Goal: Transaction & Acquisition: Download file/media

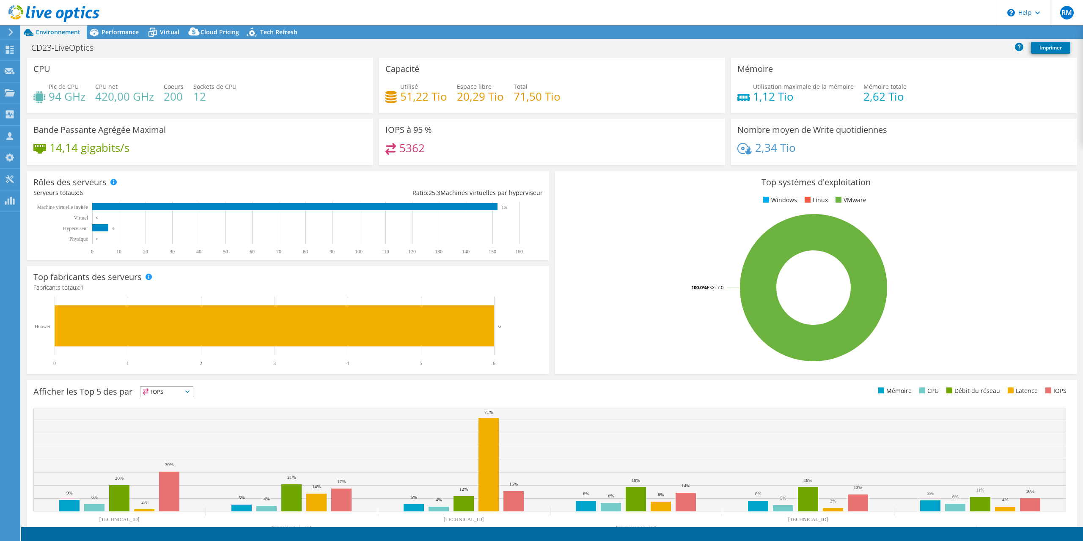
select select "EUFrankfurt"
select select "USD"
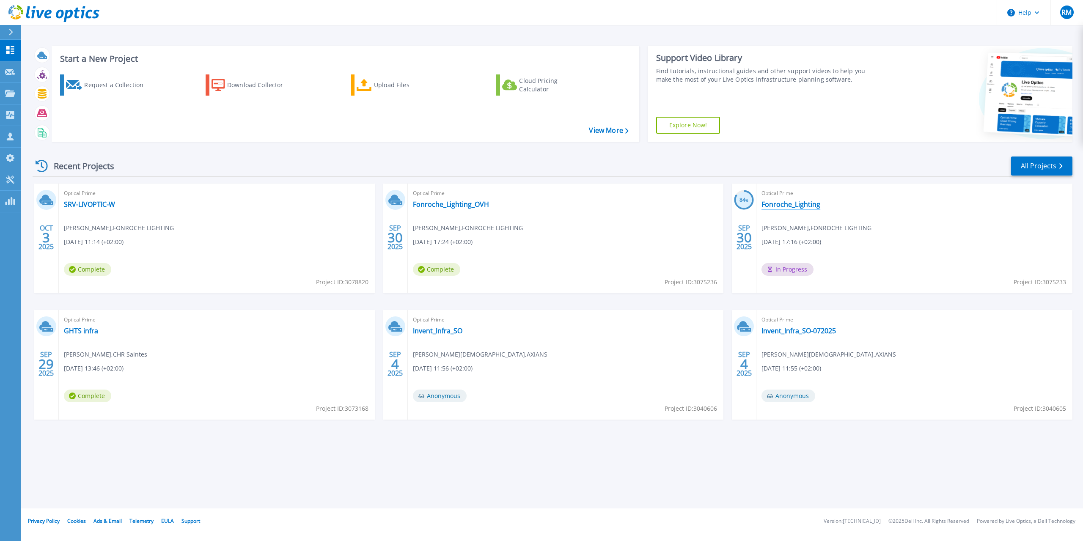
click at [798, 204] on link "Fonroche_Lighting" at bounding box center [790, 204] width 59 height 8
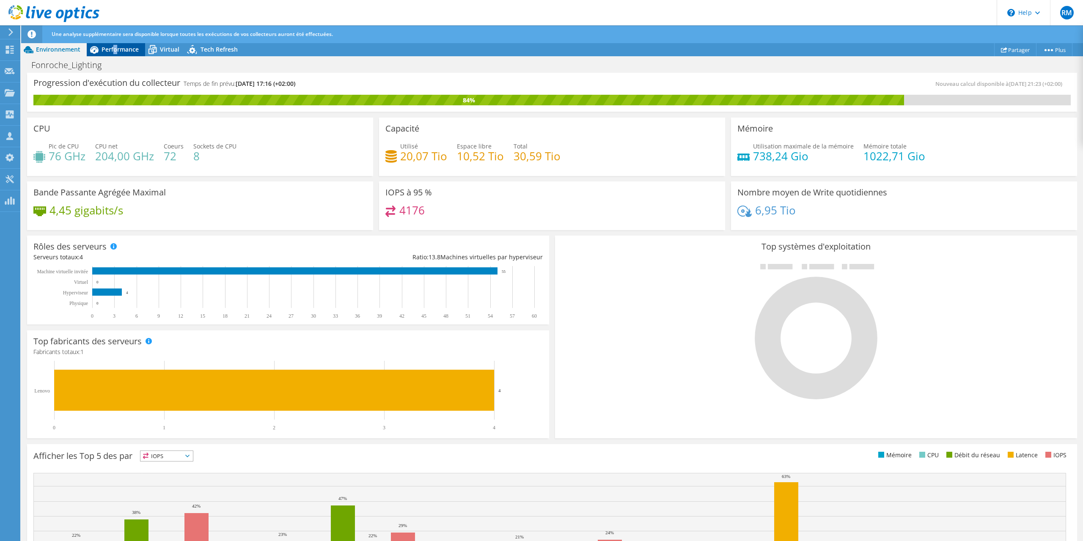
click at [115, 49] on span "Performance" at bounding box center [120, 49] width 37 height 8
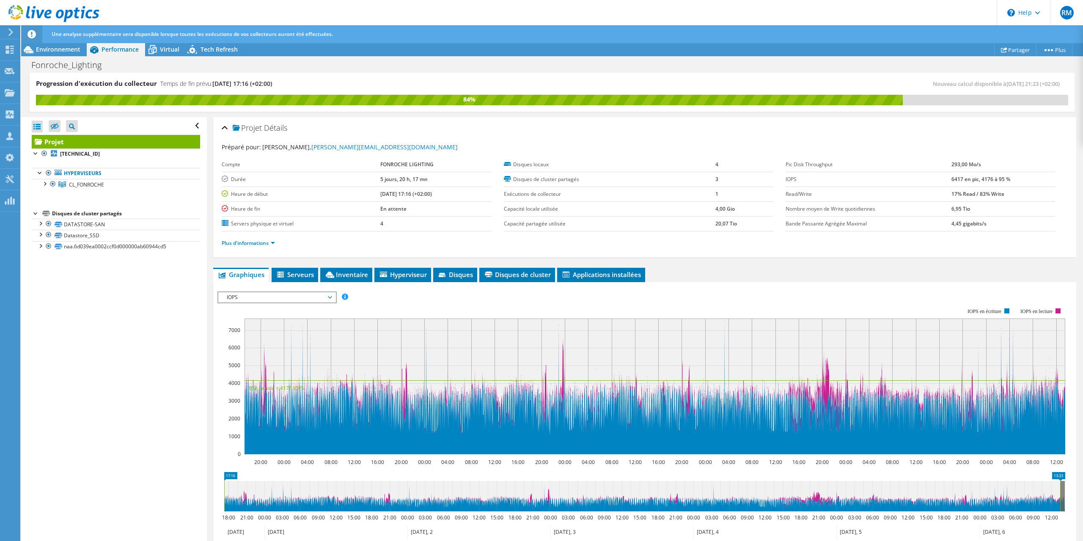
click at [266, 296] on span "IOPS" at bounding box center [277, 297] width 109 height 10
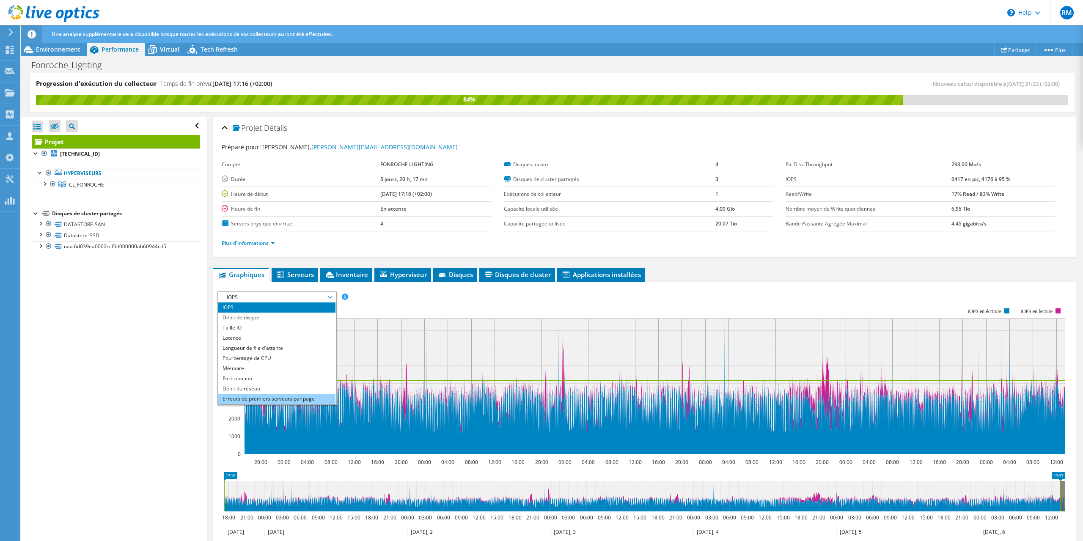
scroll to position [30, 0]
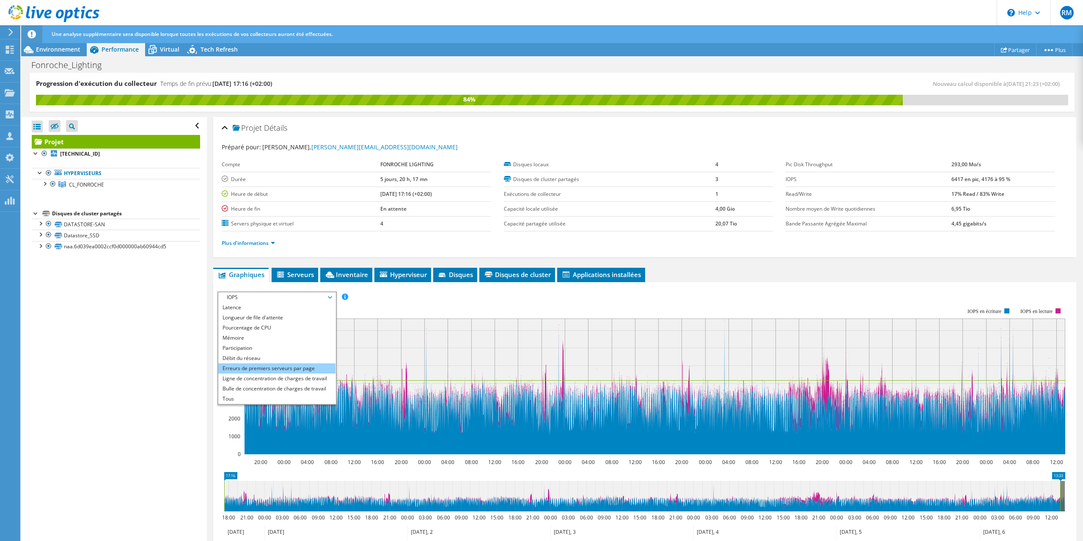
click at [243, 399] on li "Tous" at bounding box center [276, 399] width 117 height 10
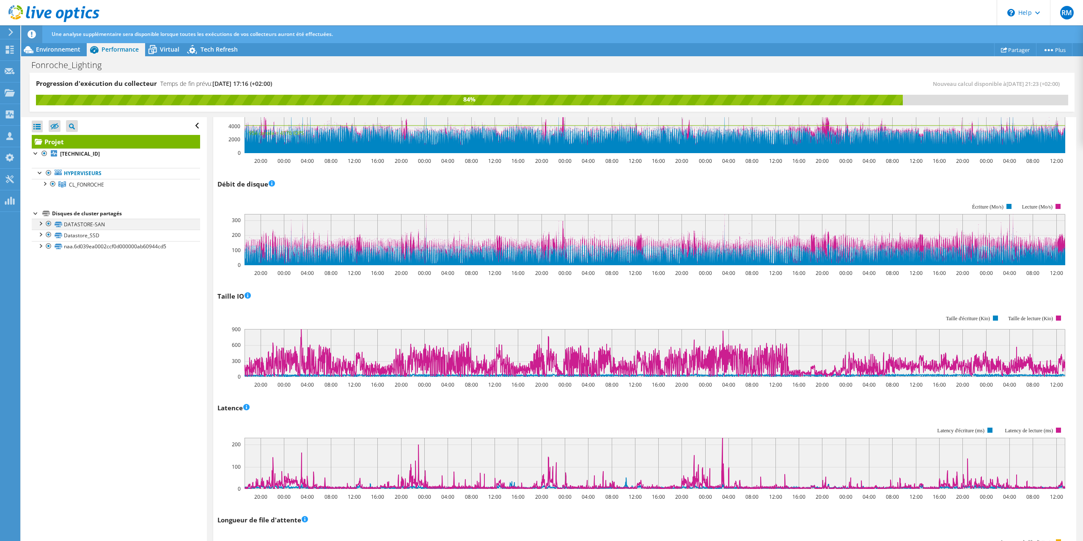
scroll to position [0, 0]
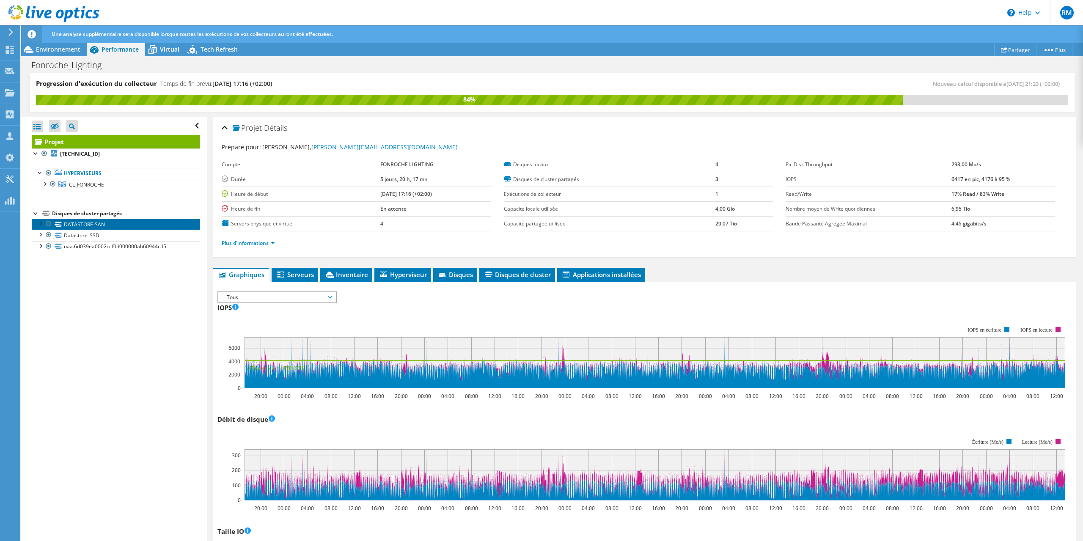
click at [91, 226] on link "DATASTORE-SAN" at bounding box center [116, 224] width 168 height 11
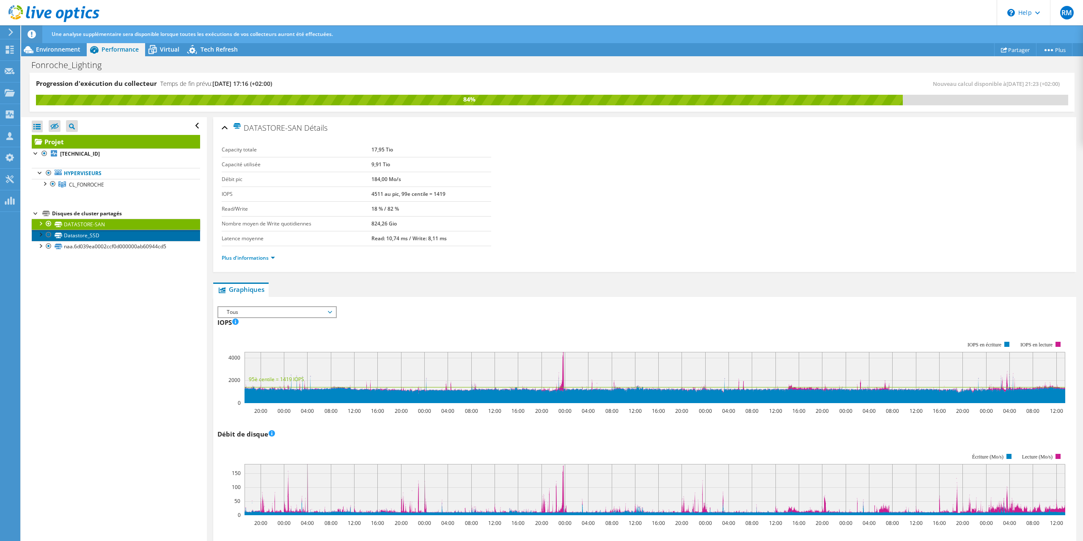
click at [98, 235] on link "Datastore_SSD" at bounding box center [116, 235] width 168 height 11
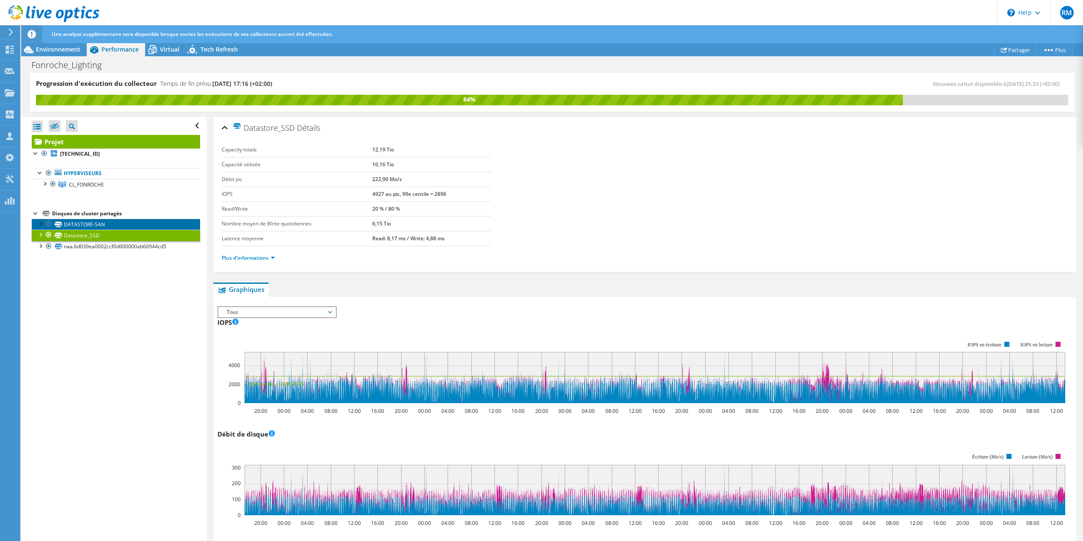
click at [96, 221] on link "DATASTORE-SAN" at bounding box center [116, 224] width 168 height 11
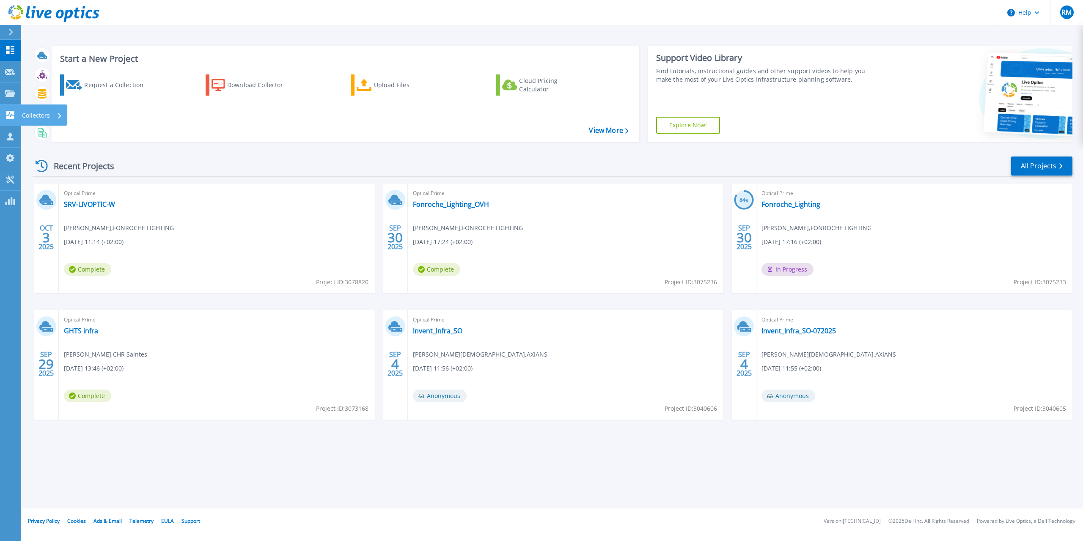
click at [10, 115] on icon at bounding box center [10, 115] width 10 height 8
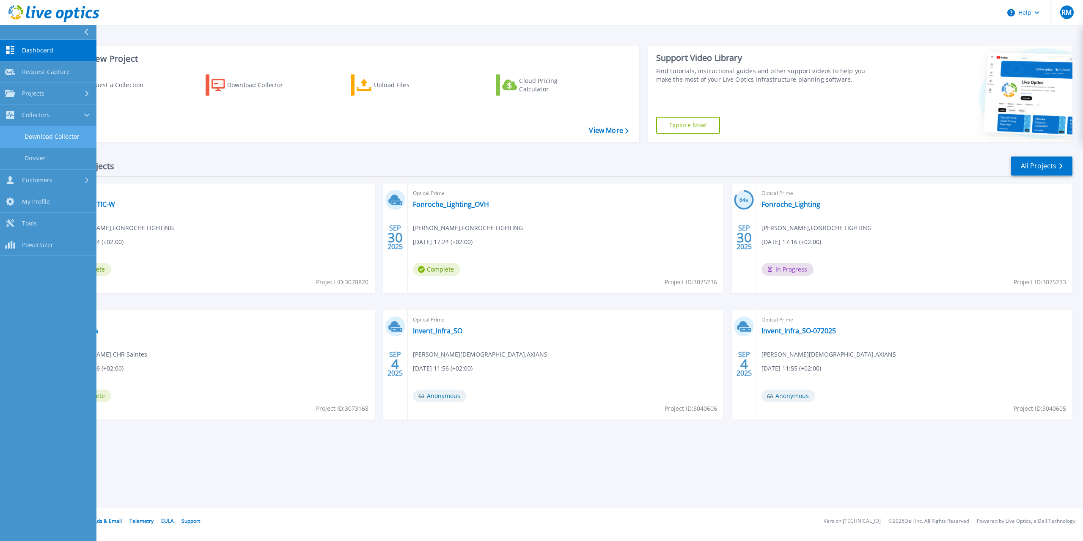
click at [48, 136] on link "Download Collector" at bounding box center [48, 137] width 96 height 22
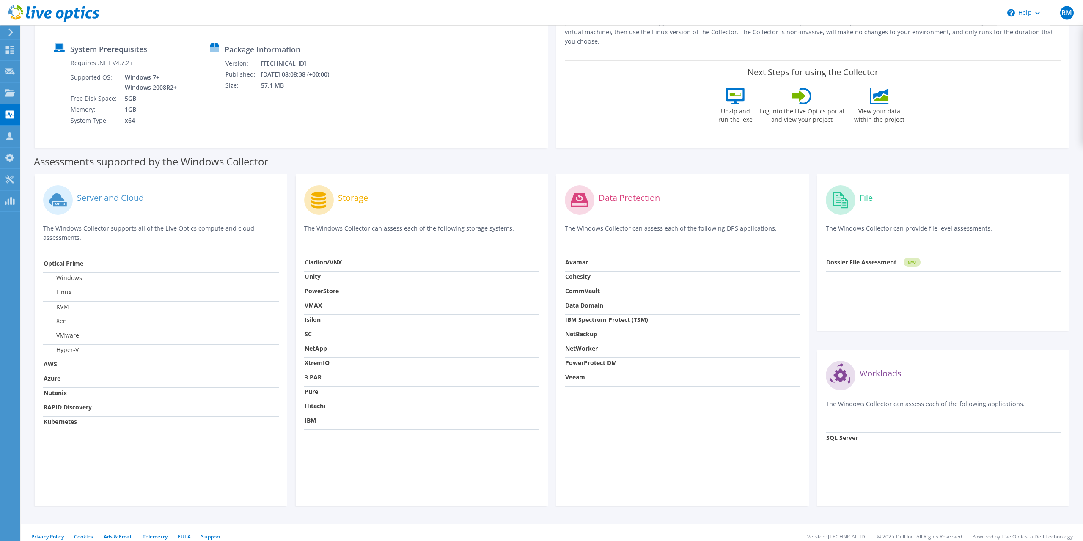
scroll to position [113, 0]
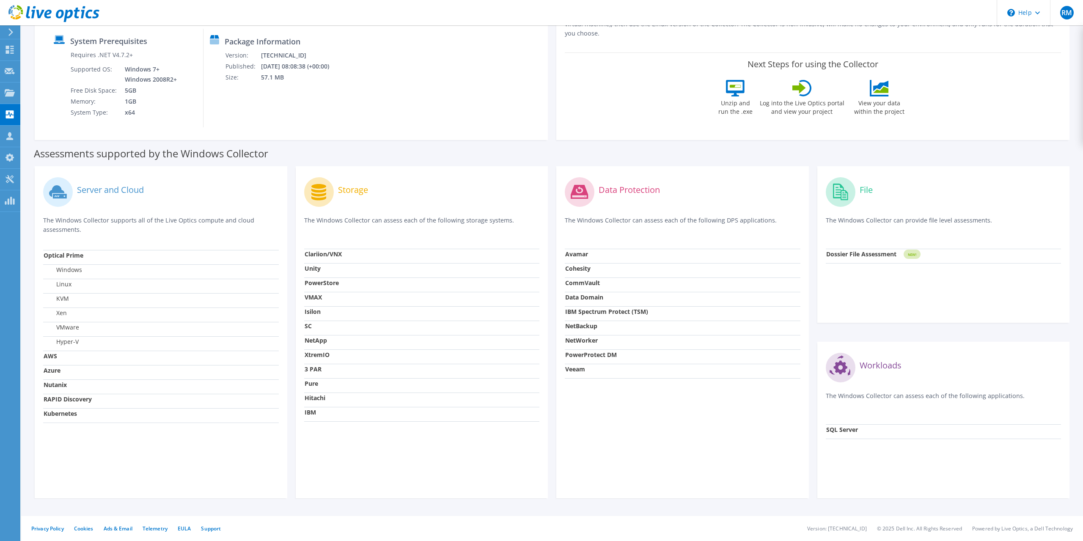
click at [67, 299] on label "KVM" at bounding box center [56, 298] width 25 height 8
click at [160, 287] on td "Linux" at bounding box center [161, 286] width 236 height 14
click at [63, 297] on label "KVM" at bounding box center [56, 298] width 25 height 8
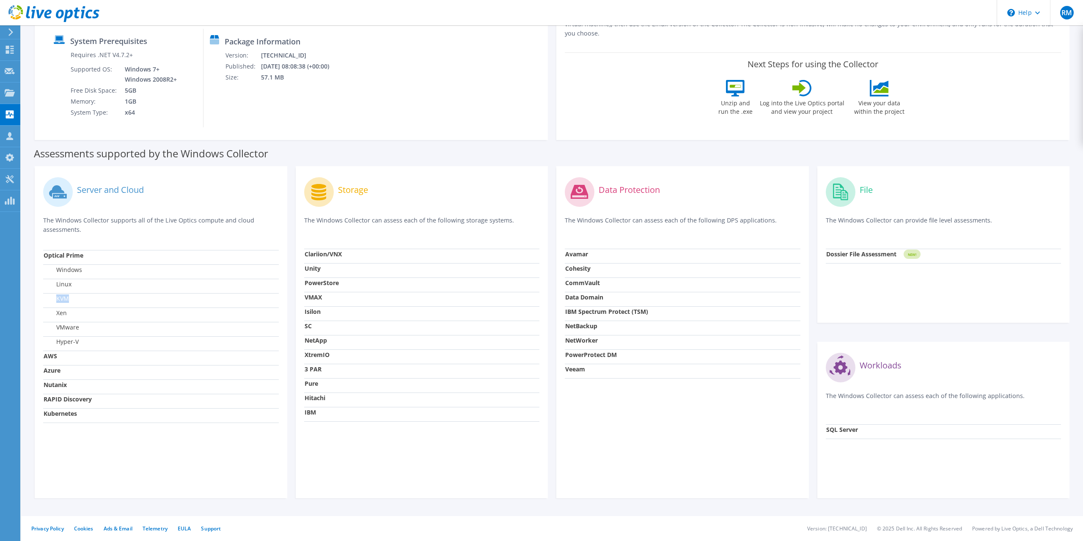
click at [63, 297] on label "KVM" at bounding box center [56, 298] width 25 height 8
click at [165, 247] on div "Server and Cloud The Windows Collector supports all of the Live Optics compute …" at bounding box center [161, 212] width 236 height 75
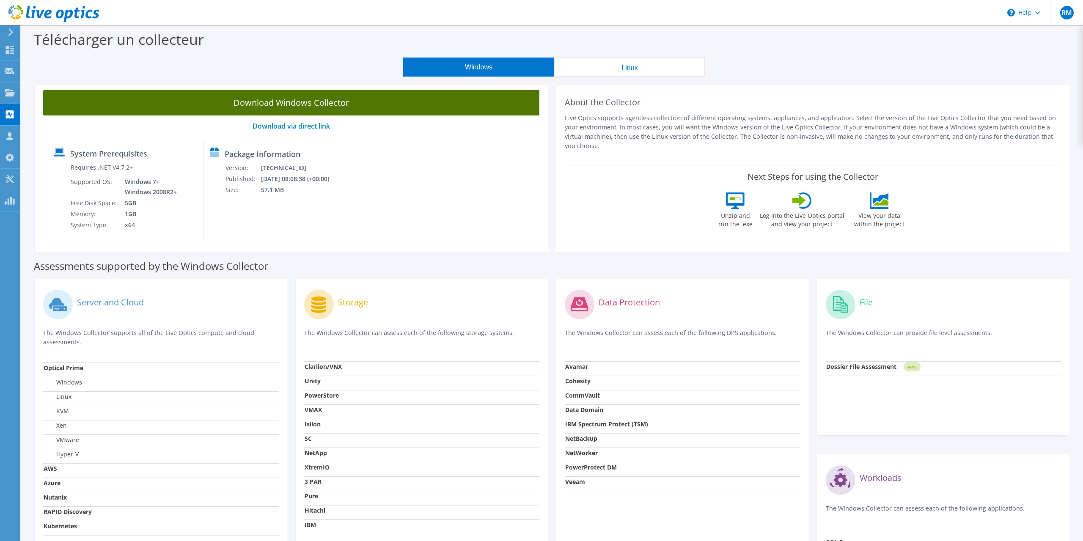
click at [269, 102] on link "Download Windows Collector" at bounding box center [291, 102] width 496 height 25
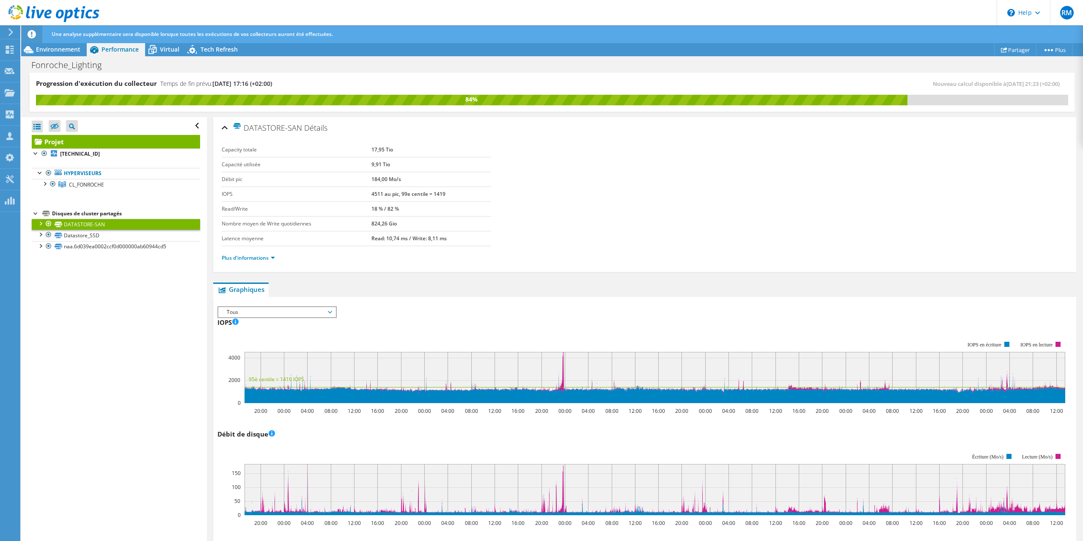
scroll to position [30, 0]
